Goal: Information Seeking & Learning: Understand process/instructions

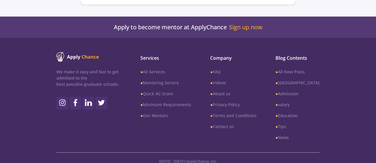
scroll to position [1698, 0]
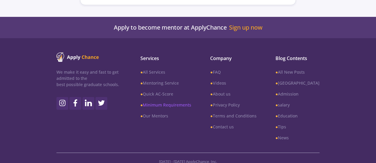
click at [170, 102] on link "● Minimum Requirements" at bounding box center [166, 105] width 51 height 6
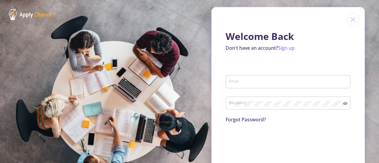
click at [347, 24] on img at bounding box center [352, 19] width 13 height 13
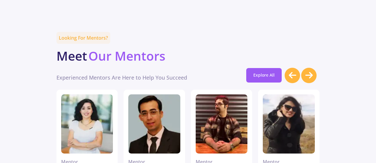
scroll to position [1729, 0]
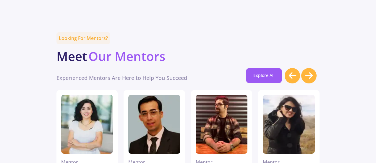
click at [311, 71] on icon at bounding box center [309, 75] width 7 height 9
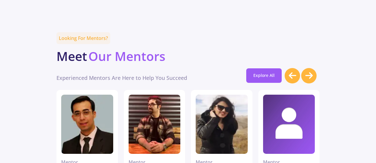
click at [311, 71] on icon at bounding box center [309, 75] width 7 height 9
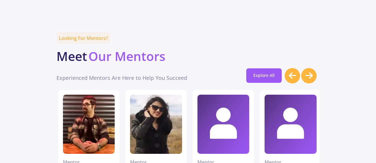
scroll to position [0, 134]
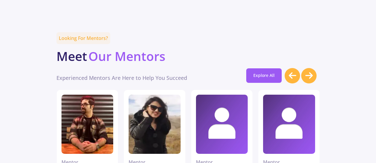
click at [311, 71] on icon at bounding box center [309, 75] width 7 height 9
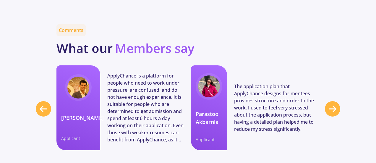
scroll to position [2456, 0]
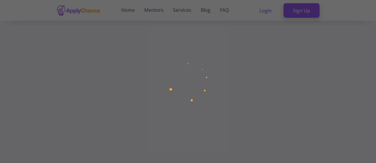
scroll to position [172, 0]
